Goal: Task Accomplishment & Management: Complete application form

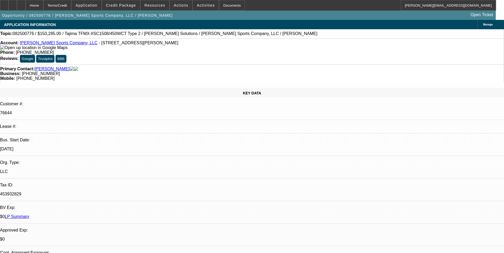
select select "0"
select select "2"
select select "0"
select select "2"
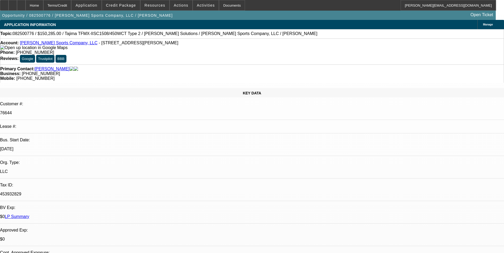
select select "0"
select select "2"
select select "0"
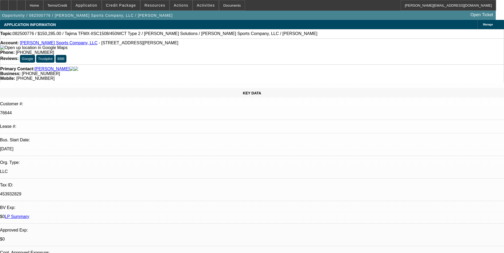
select select "2"
select select "0"
select select "1"
select select "2"
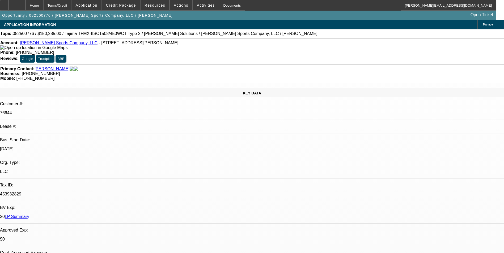
select select "1"
select select "2"
select select "1"
select select "2"
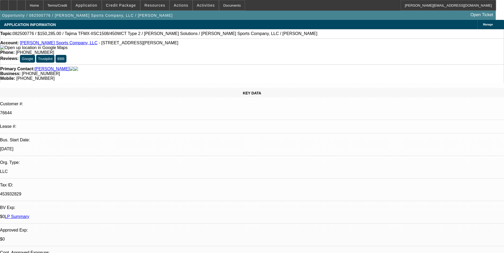
select select "2"
select select "1"
select select "2"
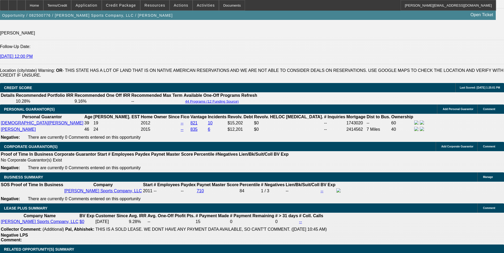
scroll to position [770, 0]
